Goal: Transaction & Acquisition: Register for event/course

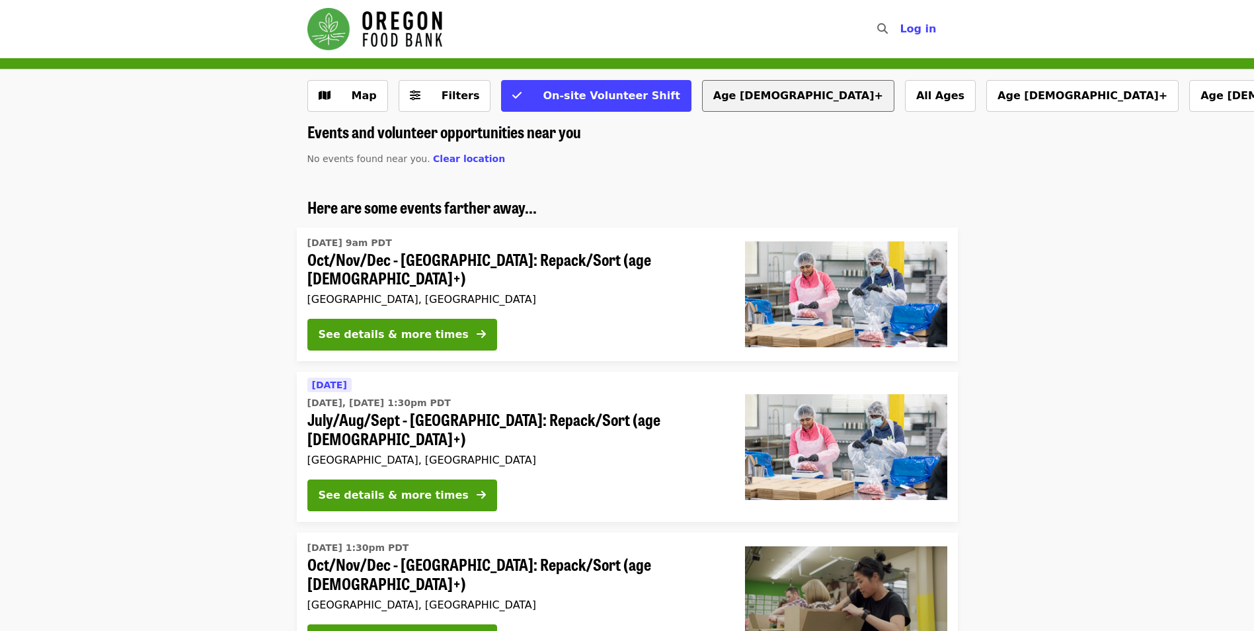
click at [702, 106] on button "Age [DEMOGRAPHIC_DATA]+" at bounding box center [798, 96] width 192 height 32
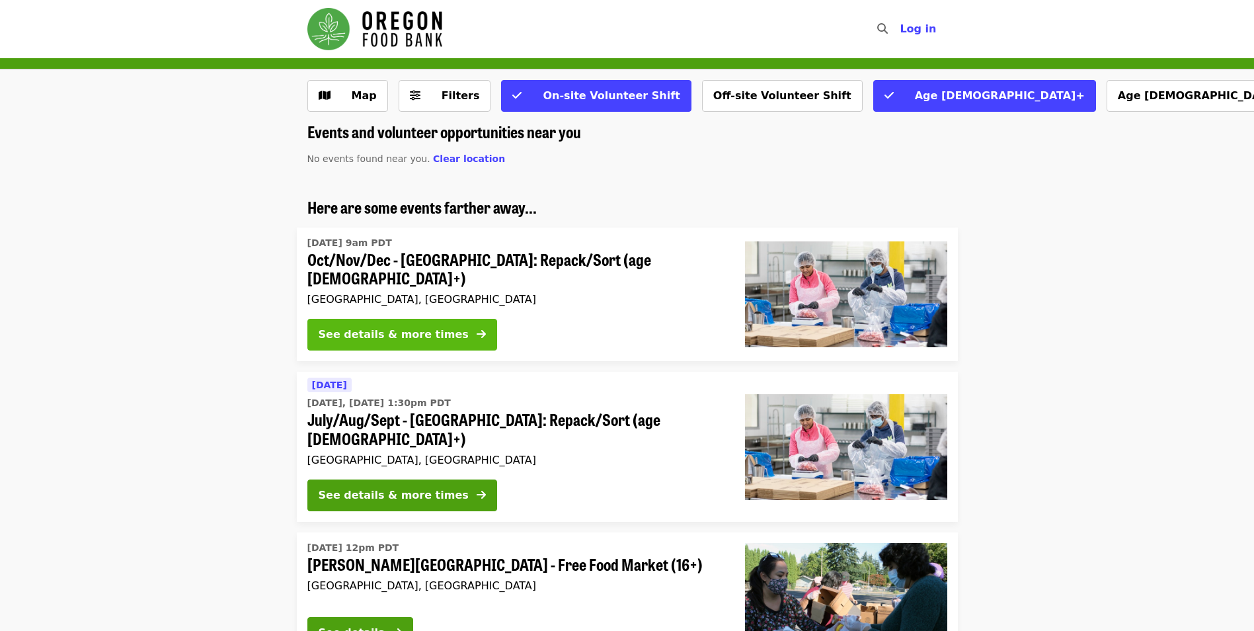
click at [393, 330] on div "See details & more times" at bounding box center [394, 335] width 150 height 16
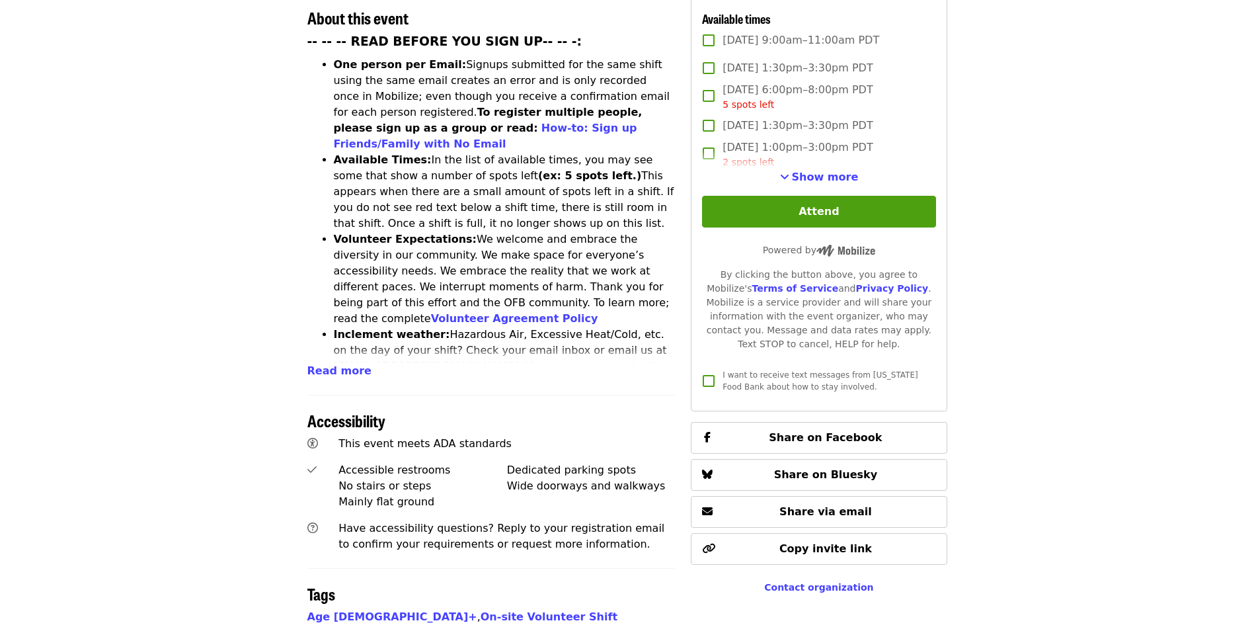
scroll to position [198, 0]
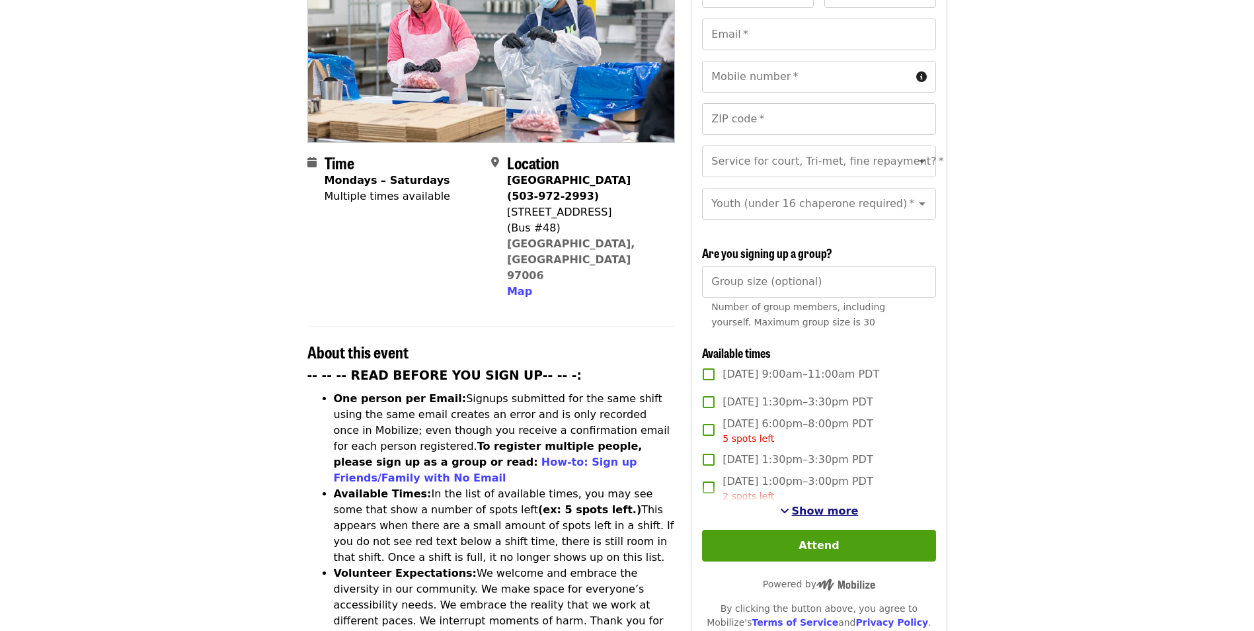
click at [822, 509] on span "Show more" at bounding box center [825, 510] width 67 height 13
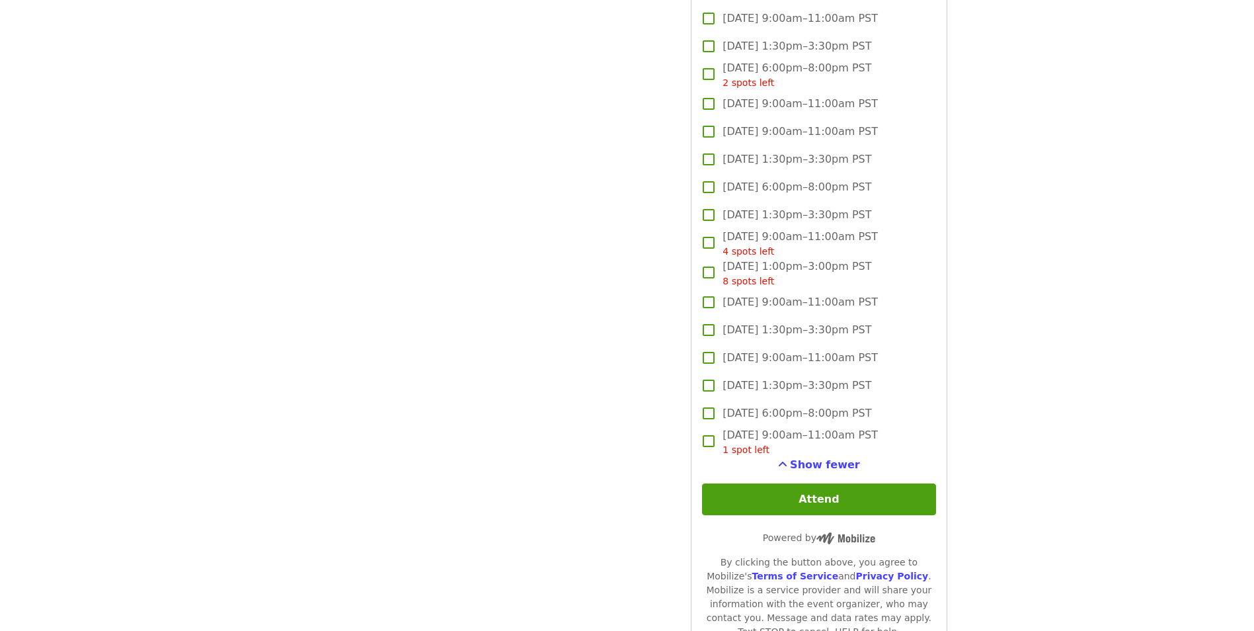
scroll to position [3570, 0]
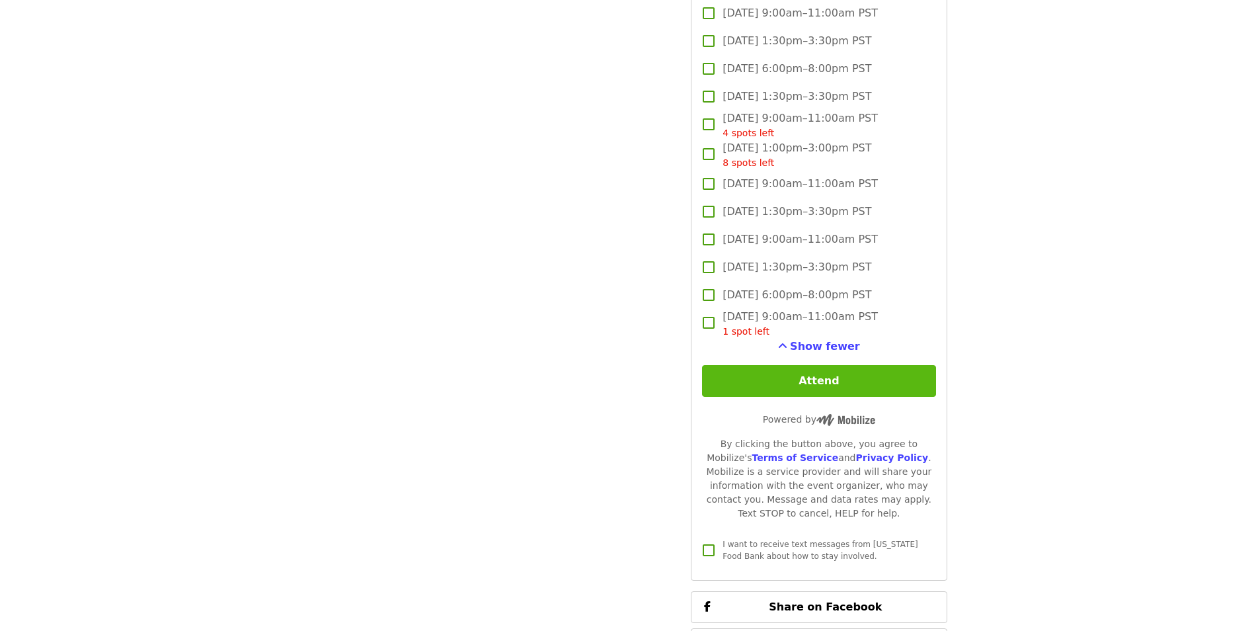
click at [803, 379] on button "Attend" at bounding box center [818, 381] width 233 height 32
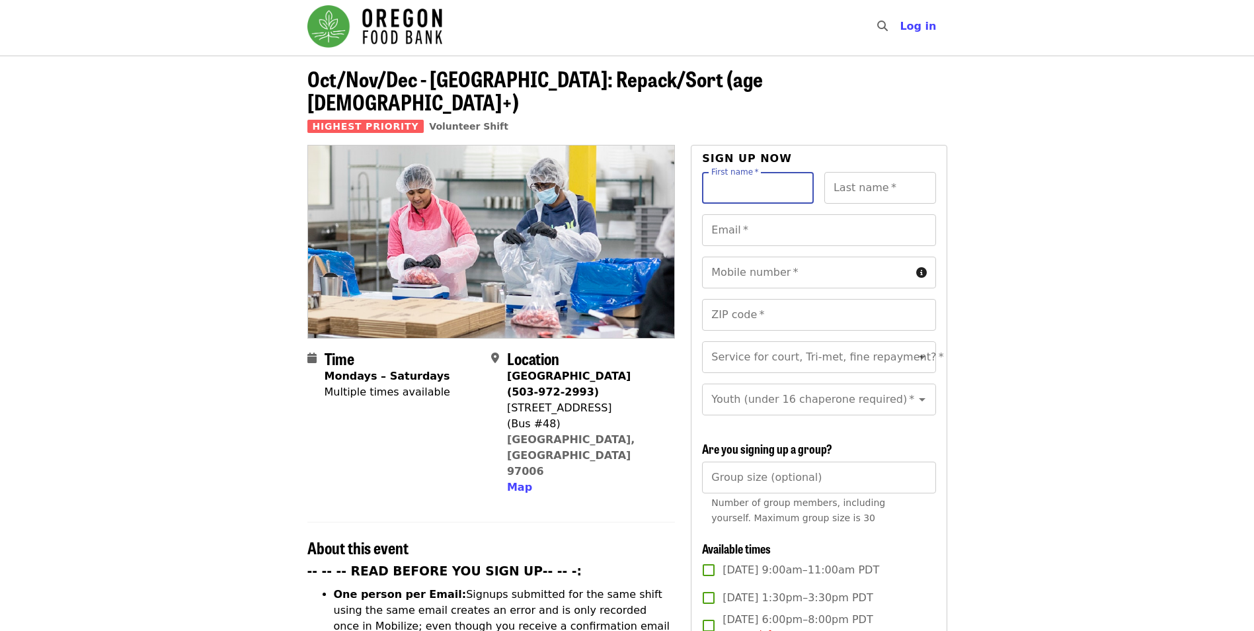
scroll to position [0, 0]
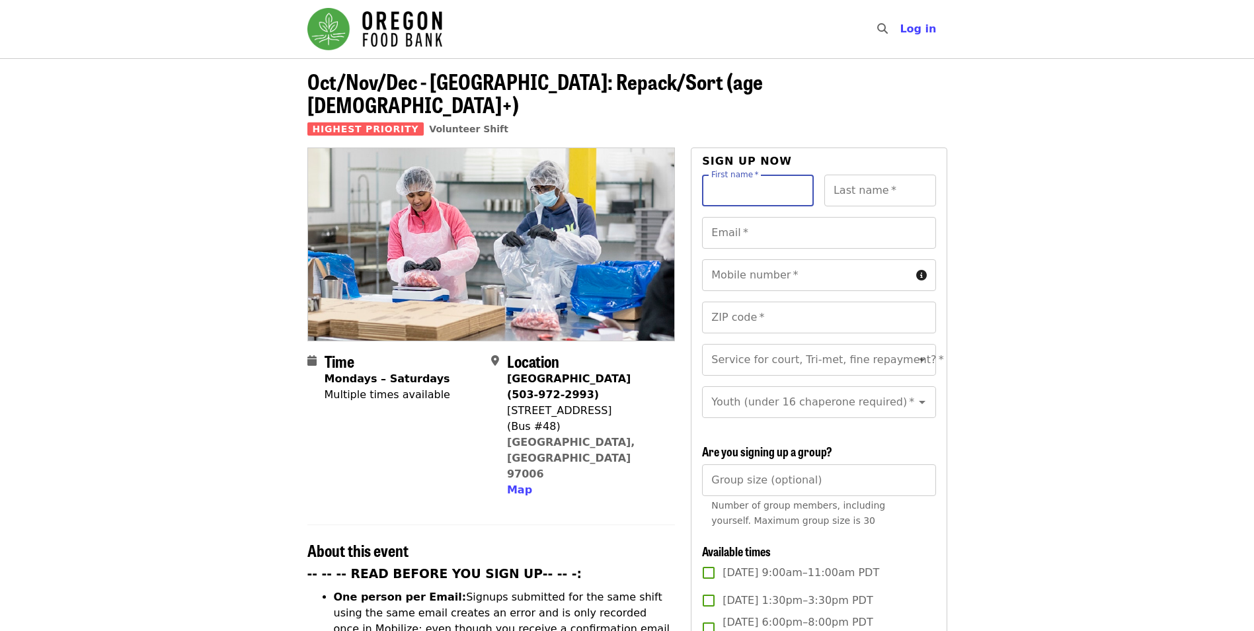
click at [789, 175] on input "First name   *" at bounding box center [758, 191] width 112 height 32
type input "*******"
type input "**********"
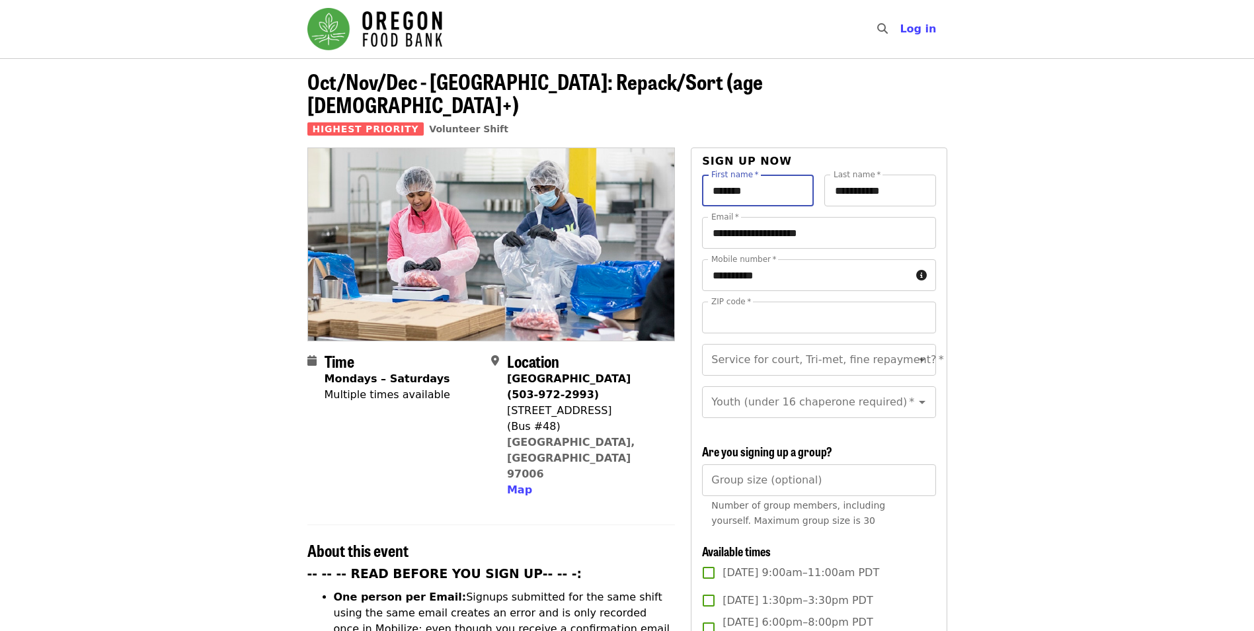
type input "*****"
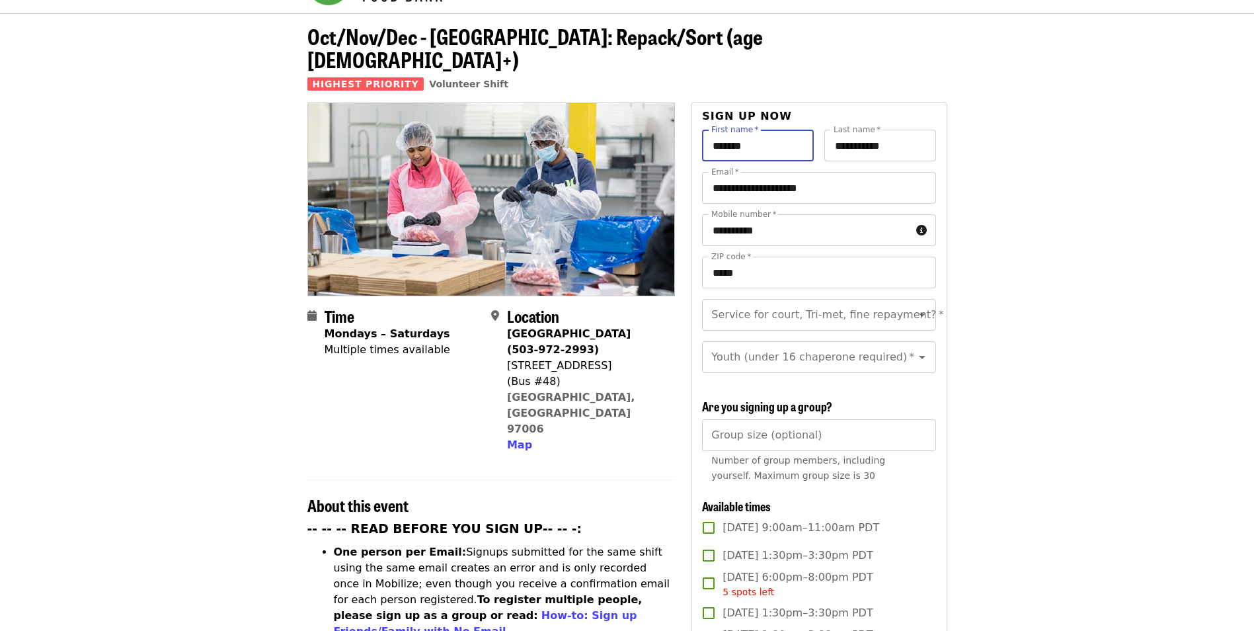
scroll to position [66, 0]
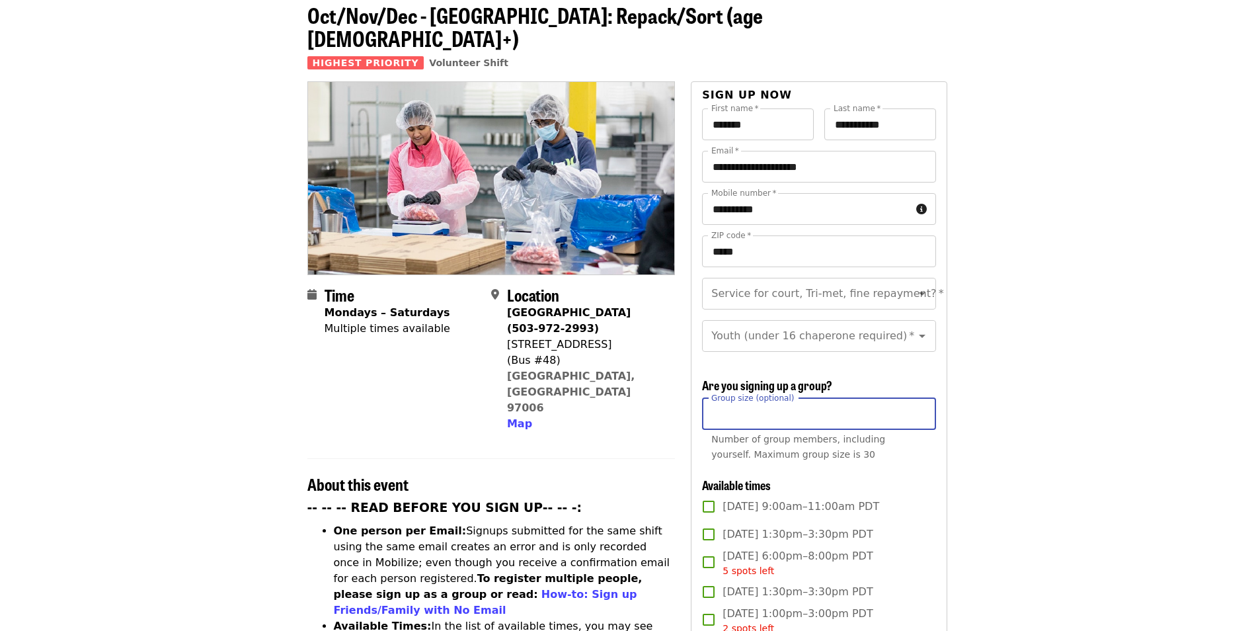
click at [923, 405] on input "*" at bounding box center [818, 414] width 233 height 32
click at [918, 407] on input "*" at bounding box center [818, 414] width 233 height 32
type input "*"
click at [918, 407] on input "*" at bounding box center [818, 414] width 233 height 32
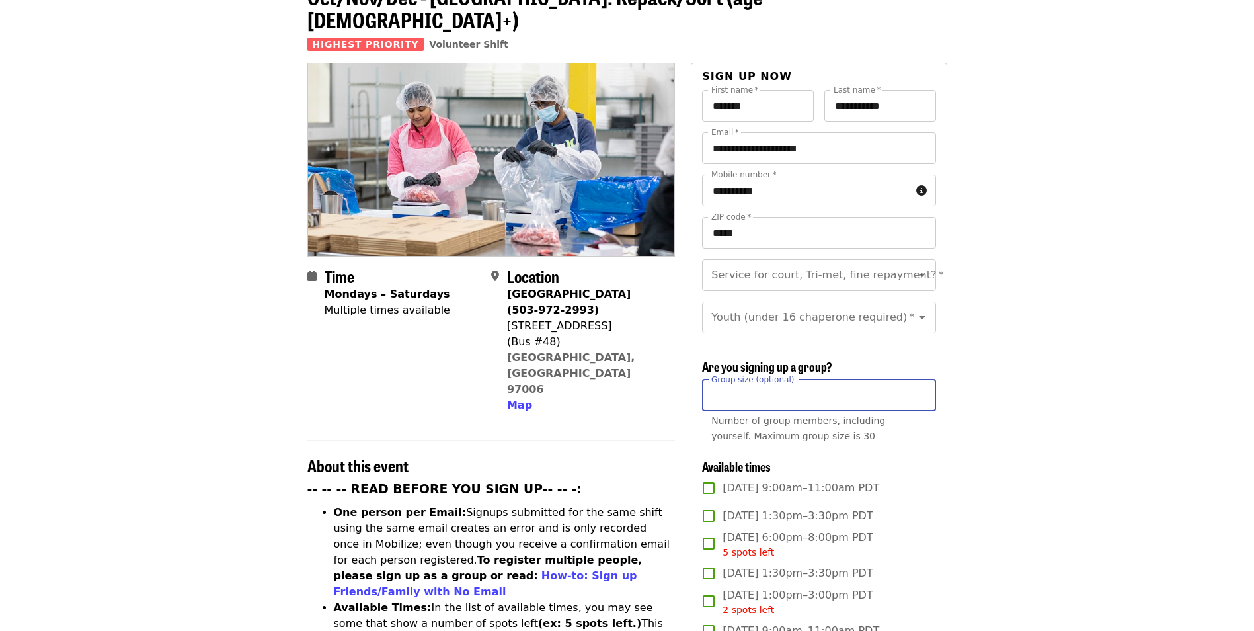
scroll to position [0, 0]
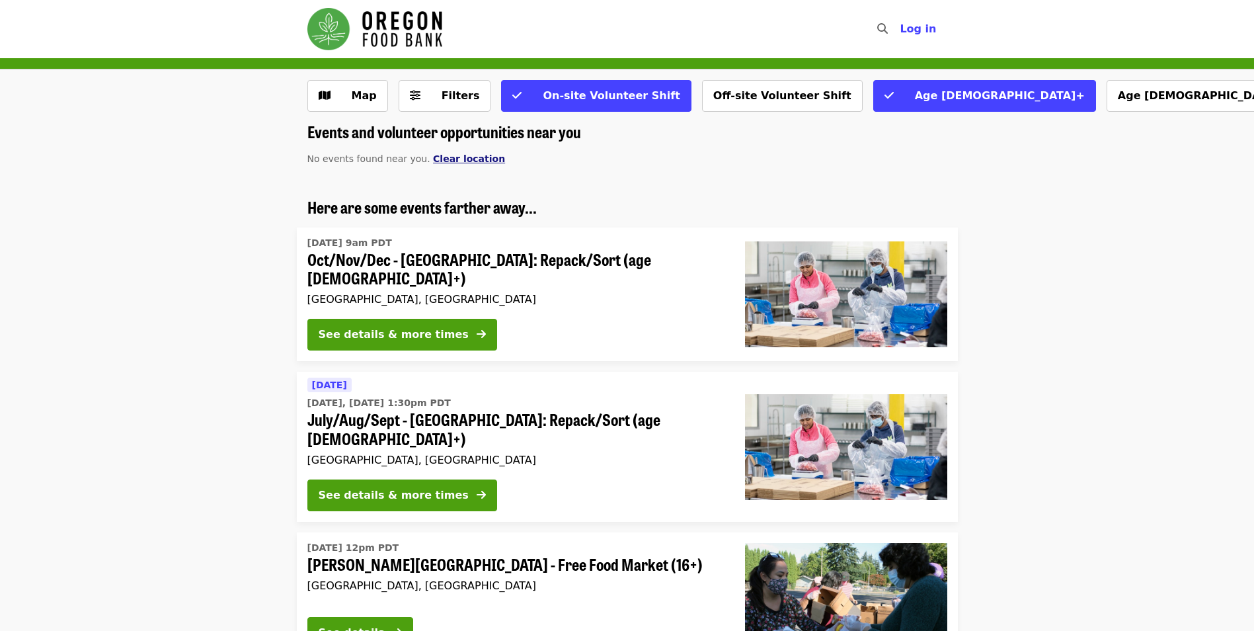
click at [454, 161] on span "Clear location" at bounding box center [469, 158] width 72 height 11
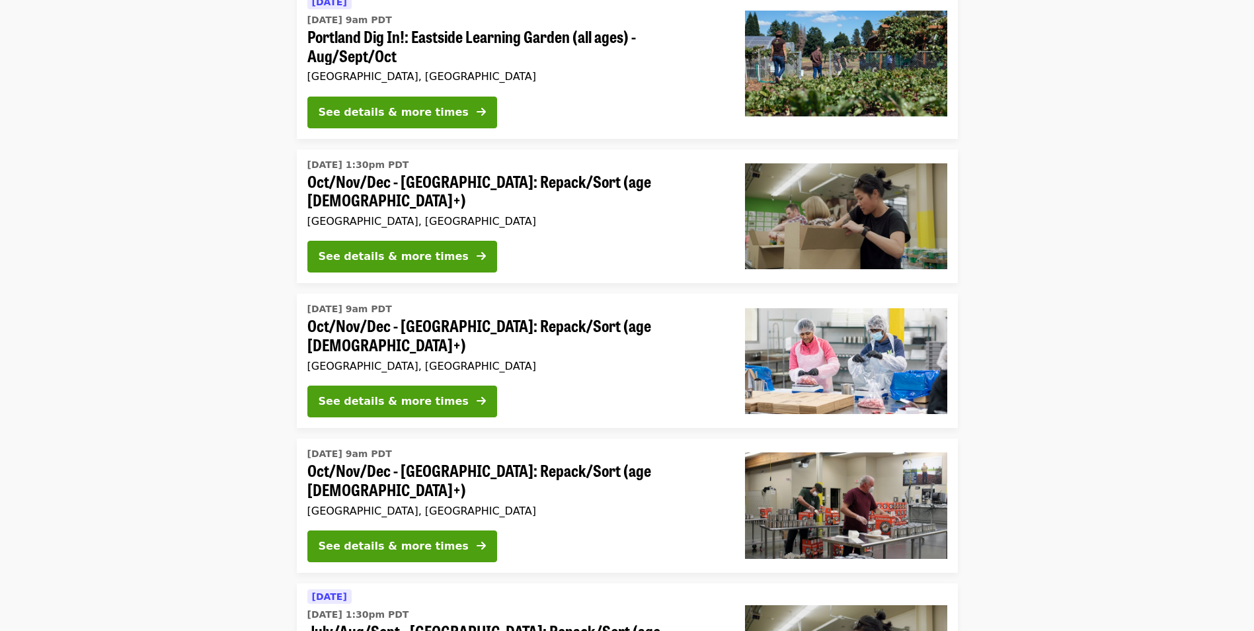
scroll to position [198, 0]
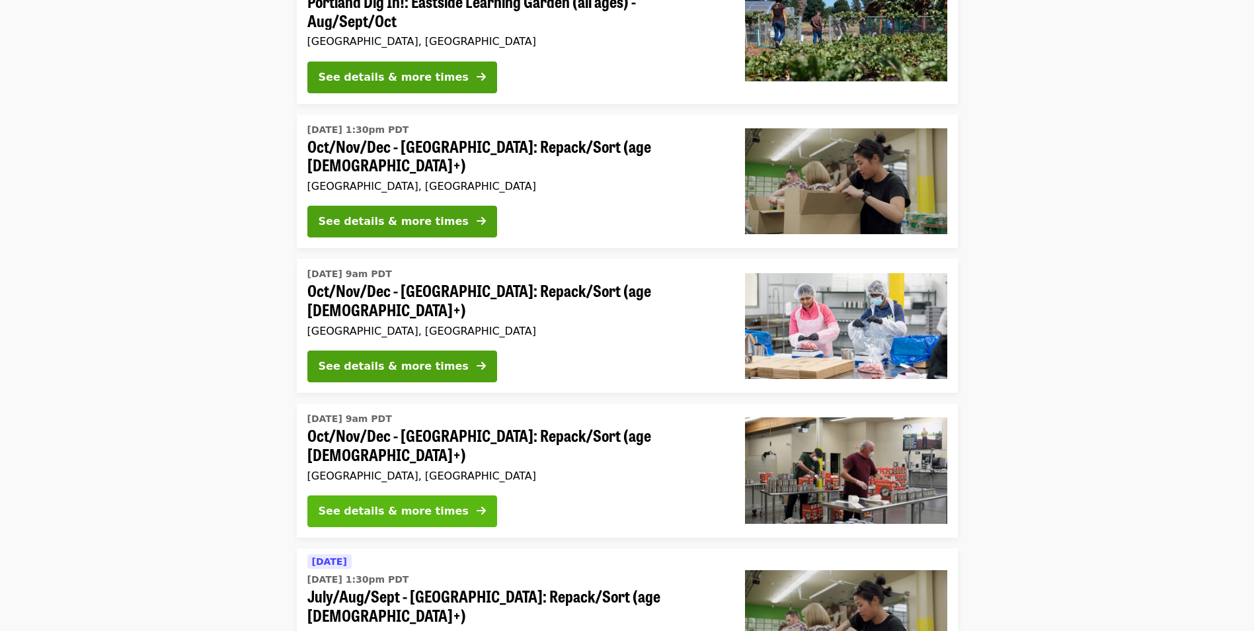
click at [407, 503] on div "See details & more times" at bounding box center [394, 511] width 150 height 16
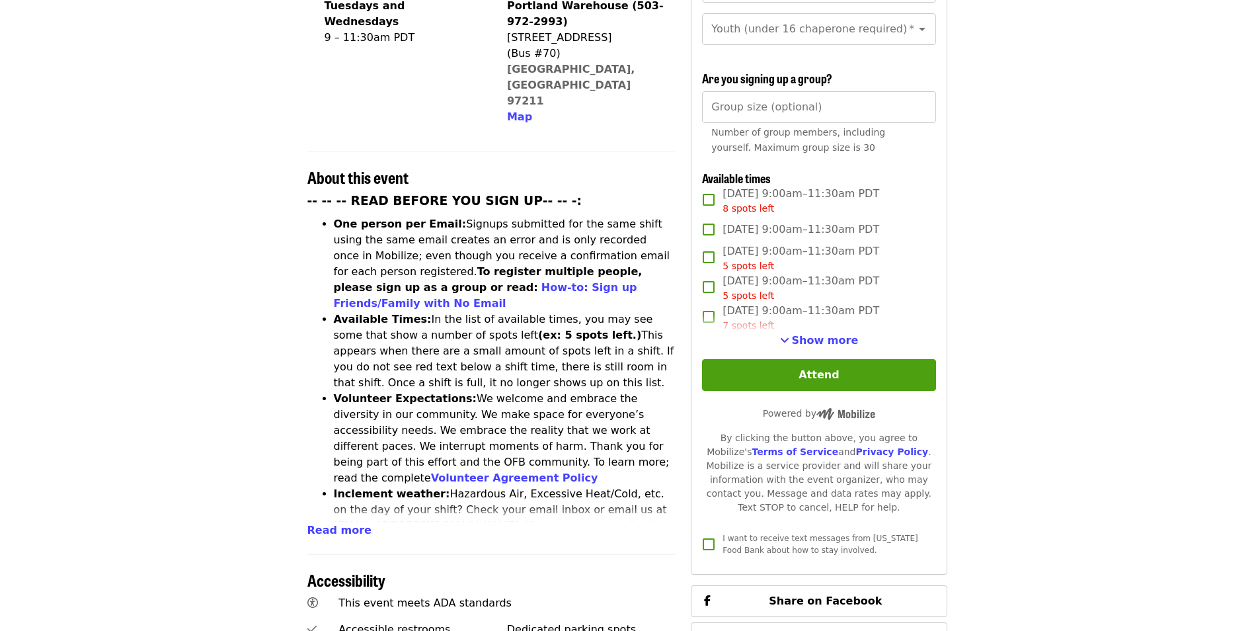
scroll to position [529, 0]
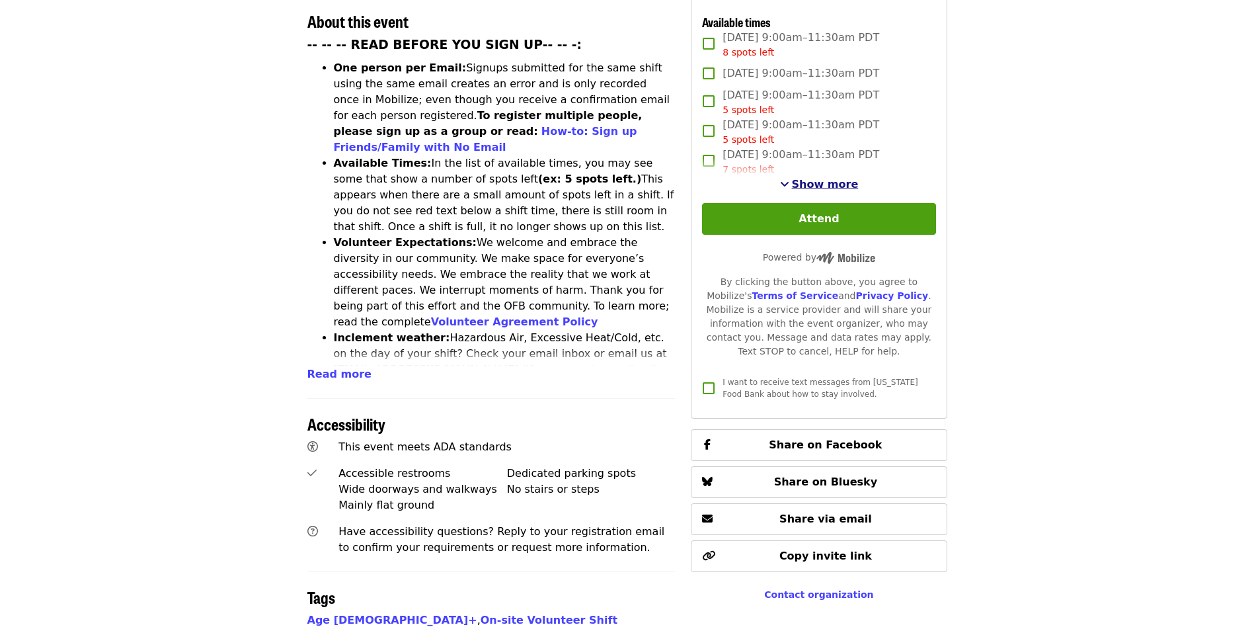
click at [812, 178] on span "Show more" at bounding box center [825, 184] width 67 height 13
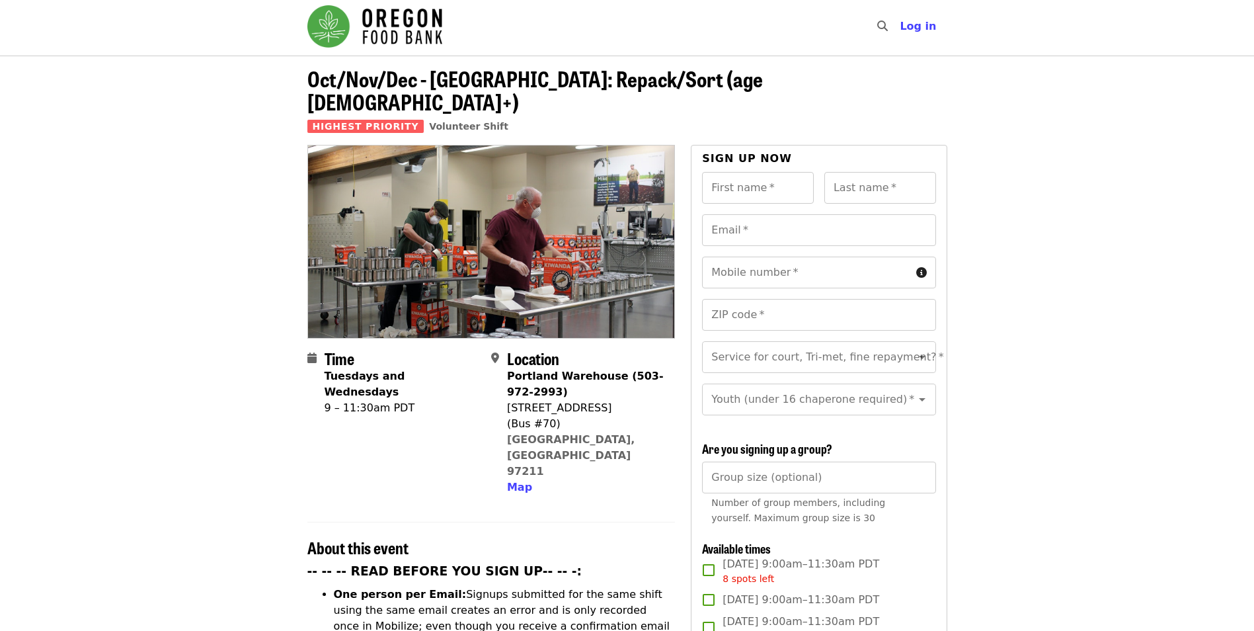
scroll to position [0, 0]
